Goal: Task Accomplishment & Management: Use online tool/utility

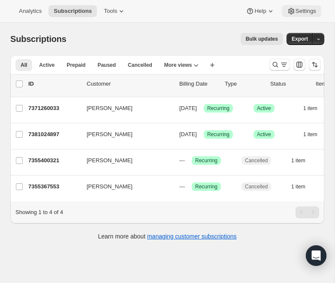
click at [300, 10] on span "Settings" at bounding box center [306, 11] width 21 height 7
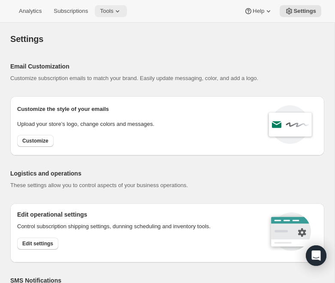
click at [120, 16] on button "Tools" at bounding box center [111, 11] width 32 height 12
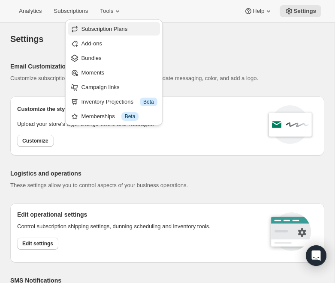
click at [117, 23] on button "Subscription Plans" at bounding box center [114, 29] width 92 height 14
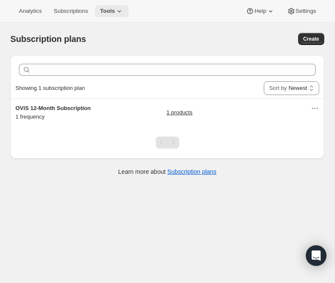
click at [115, 14] on span "Tools" at bounding box center [107, 11] width 15 height 7
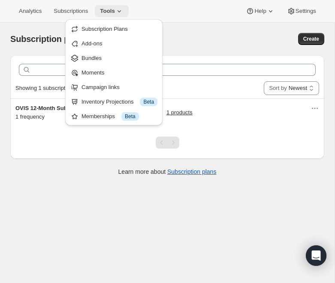
click at [115, 14] on span "Tools" at bounding box center [107, 11] width 15 height 7
